Goal: Information Seeking & Learning: Learn about a topic

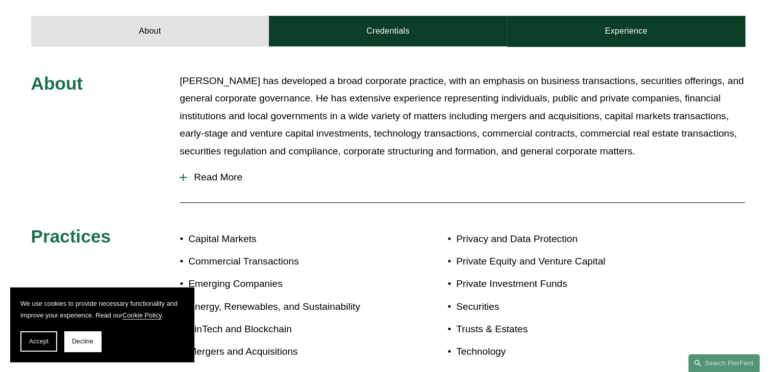
scroll to position [386, 0]
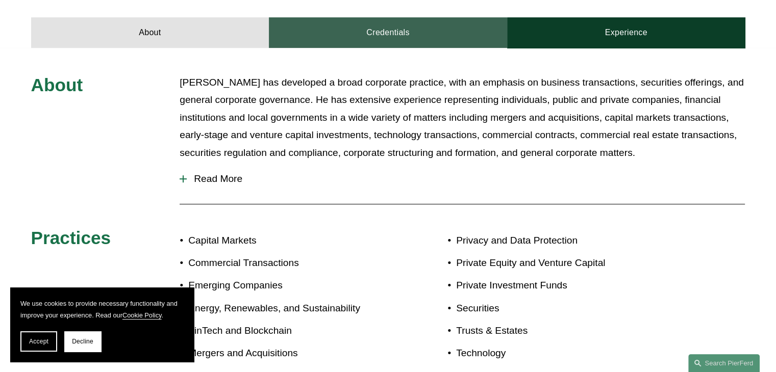
click at [407, 36] on link "Credentials" at bounding box center [388, 32] width 238 height 31
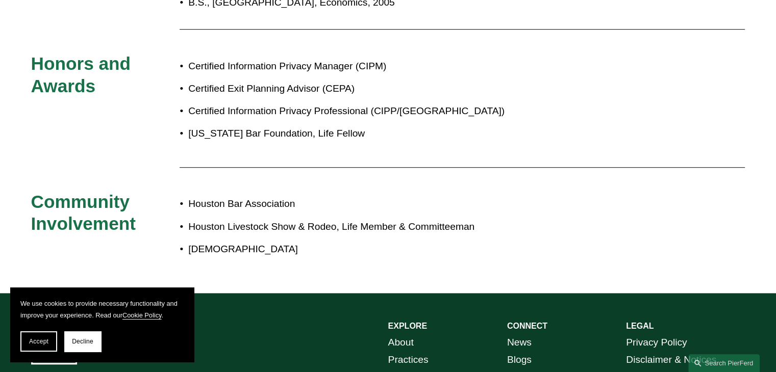
scroll to position [248, 0]
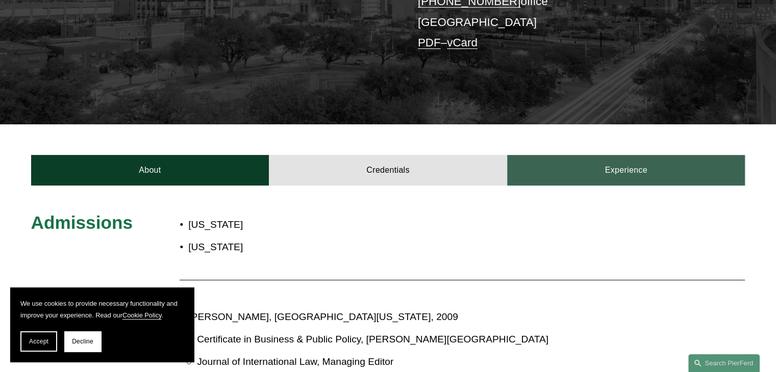
click at [624, 171] on link "Experience" at bounding box center [626, 170] width 238 height 31
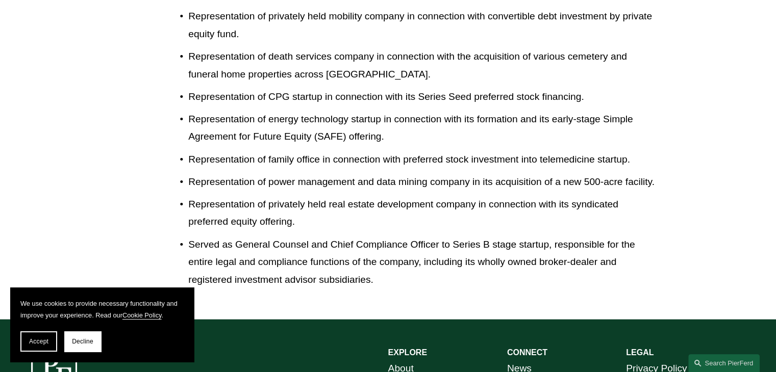
scroll to position [0, 0]
